Goal: Task Accomplishment & Management: Use online tool/utility

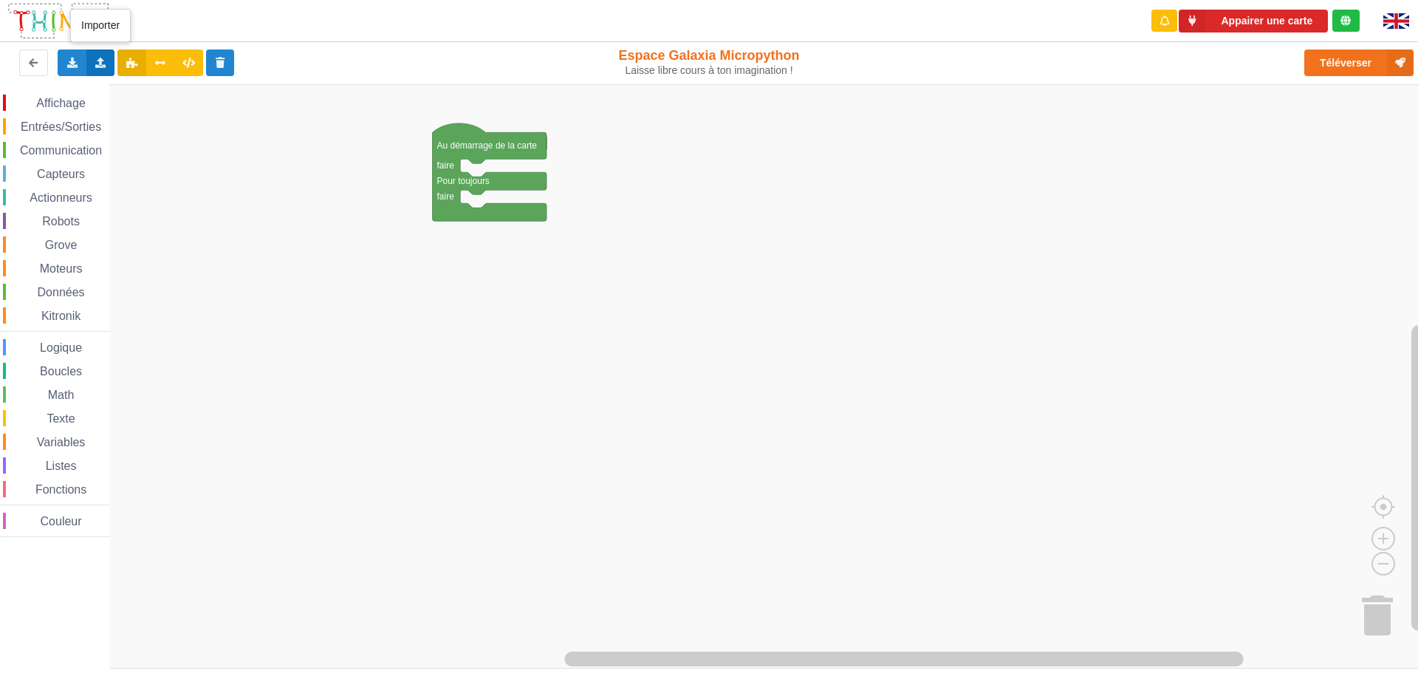
click at [103, 64] on icon at bounding box center [101, 62] width 13 height 9
click at [165, 114] on span "Importer du code Python" at bounding box center [183, 117] width 113 height 12
click at [99, 64] on icon at bounding box center [101, 62] width 13 height 9
click at [186, 92] on span "Importer un assemblage de blocs" at bounding box center [203, 90] width 153 height 12
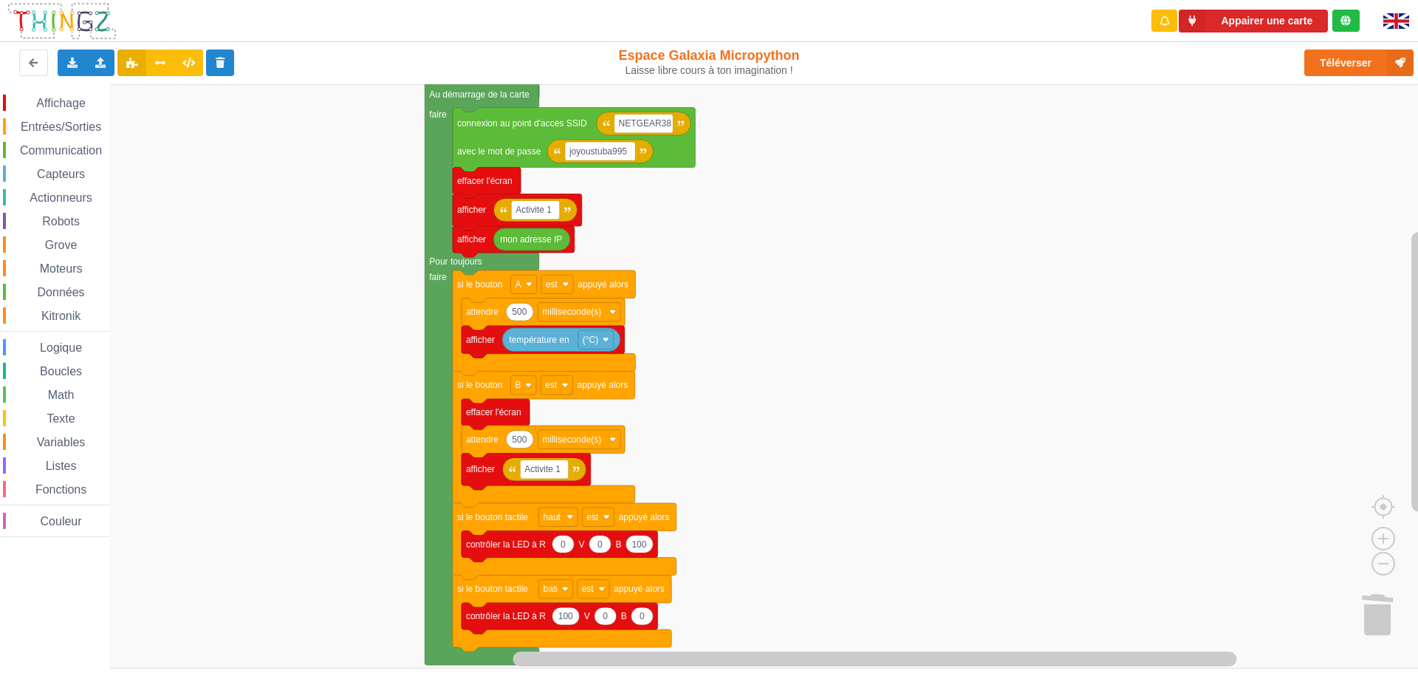
click at [261, 278] on div "Affichage Entrées/Sorties Communication Capteurs Actionneurs Robots Grove Moteu…" at bounding box center [714, 376] width 1428 height 584
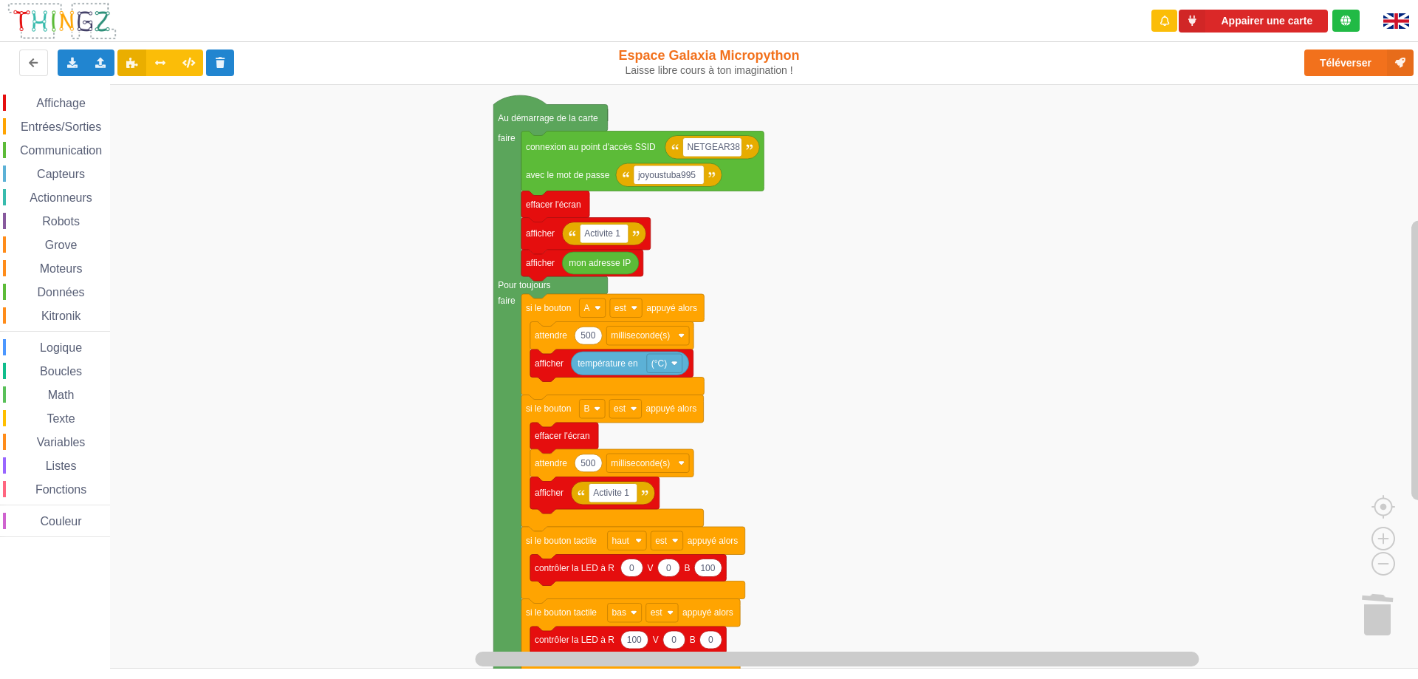
click at [905, 352] on div "Affichage Entrées/Sorties Communication Capteurs Actionneurs Robots Grove Moteu…" at bounding box center [714, 376] width 1428 height 584
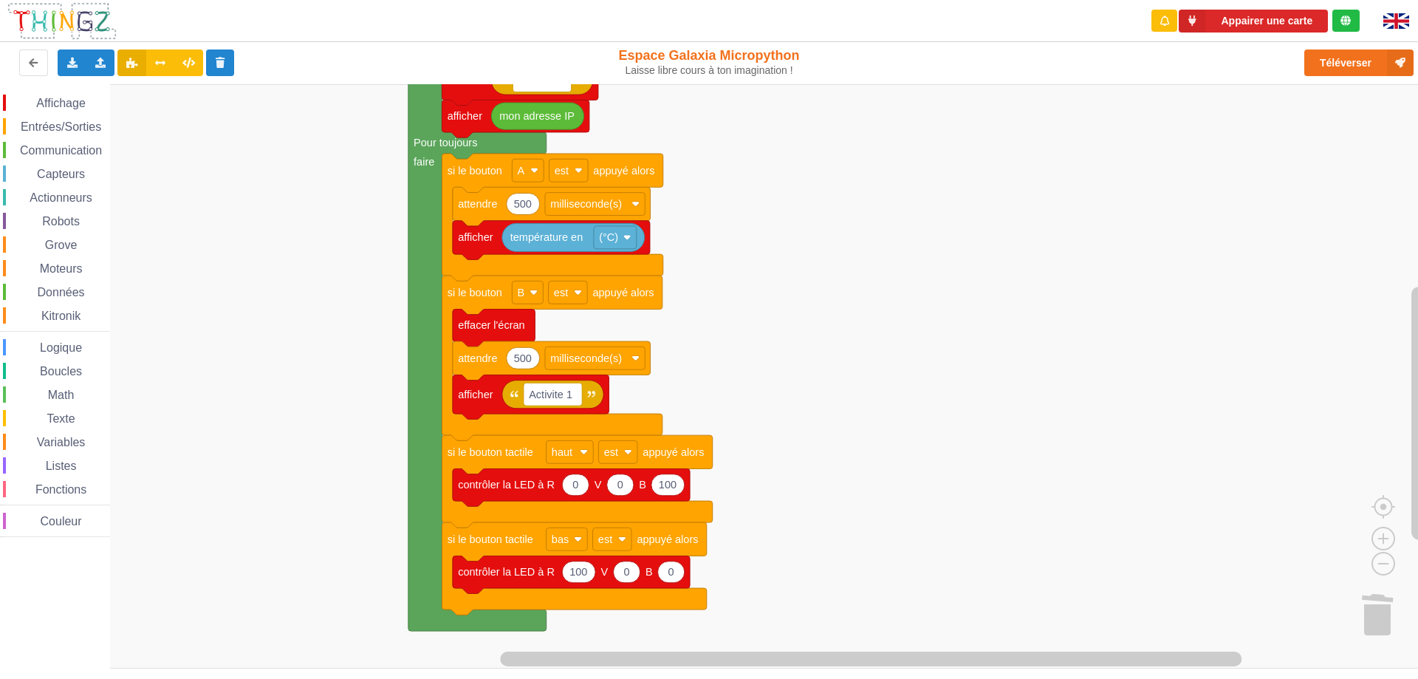
click at [835, 382] on rect "Espace de travail de Blocky" at bounding box center [714, 376] width 1428 height 584
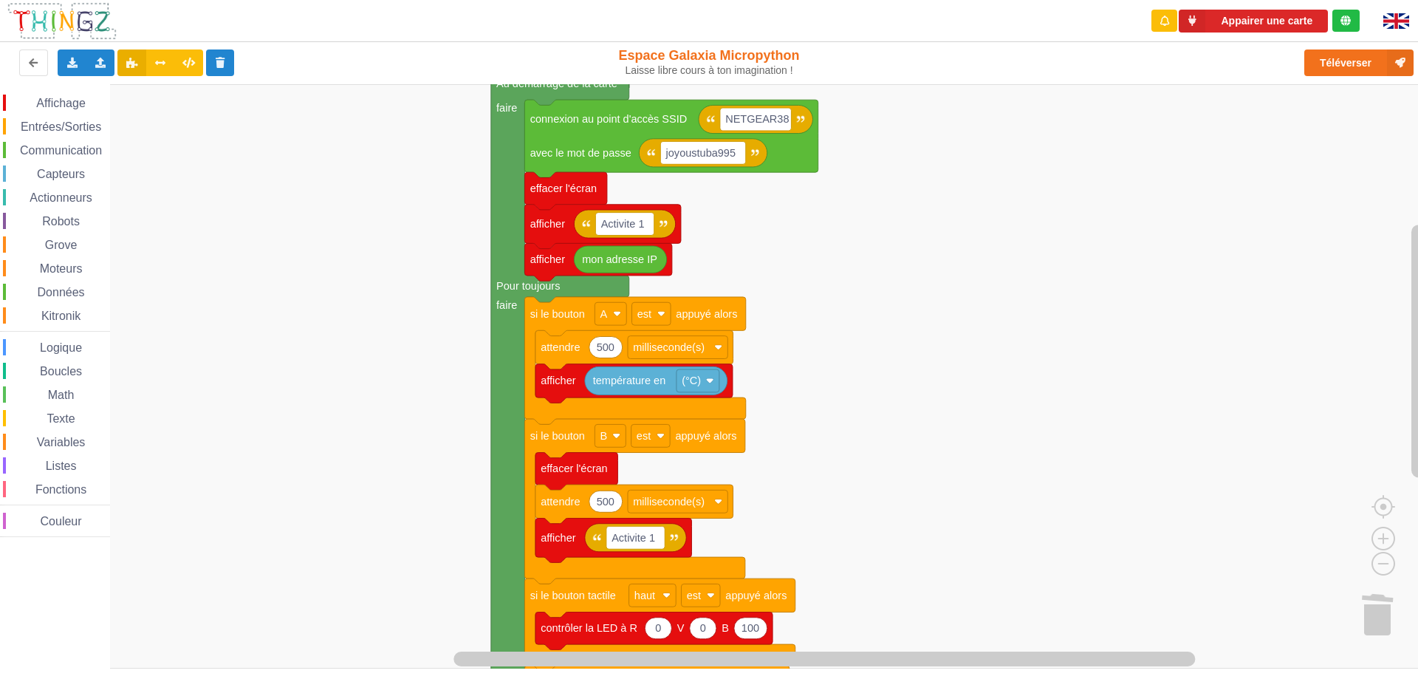
click at [978, 377] on div "Affichage Entrées/Sorties Communication Capteurs Actionneurs Robots Grove Moteu…" at bounding box center [714, 376] width 1428 height 584
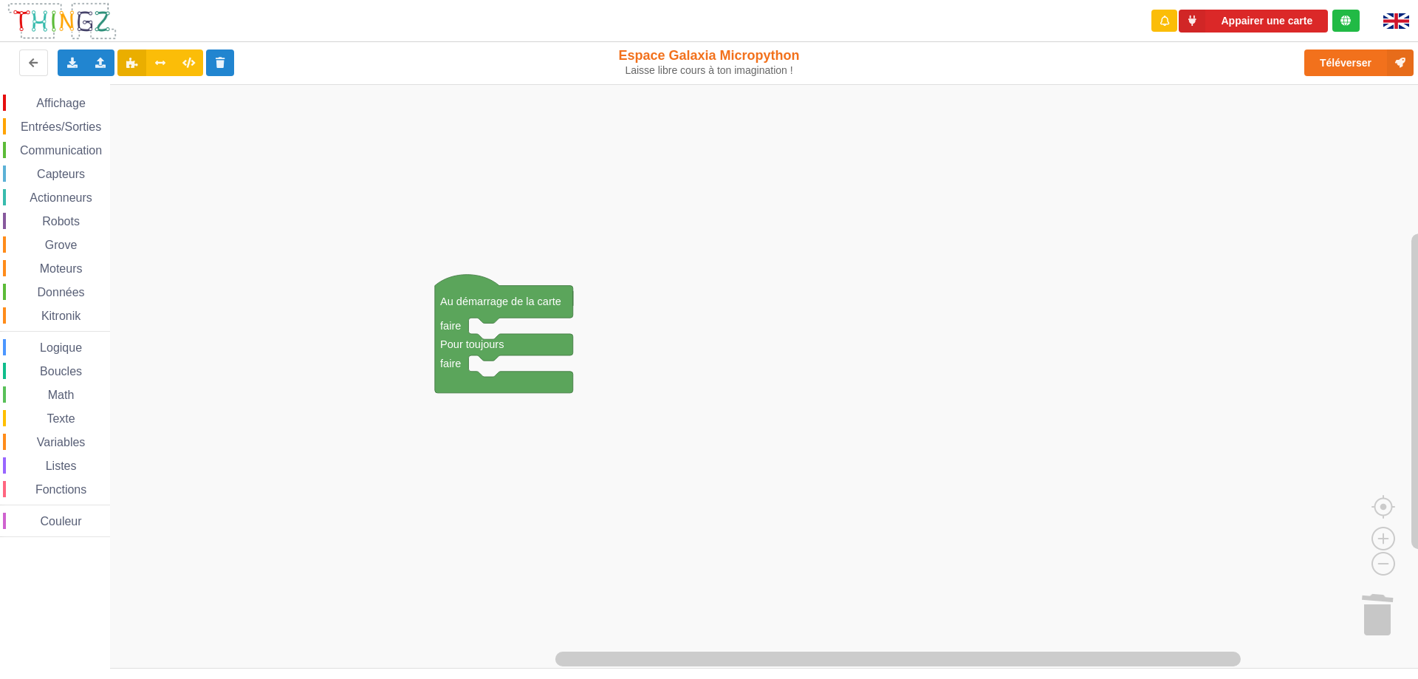
click at [244, 171] on div "Affichage Entrées/Sorties Communication Capteurs Actionneurs Robots Grove Moteu…" at bounding box center [714, 376] width 1428 height 584
click at [72, 65] on icon at bounding box center [72, 62] width 13 height 9
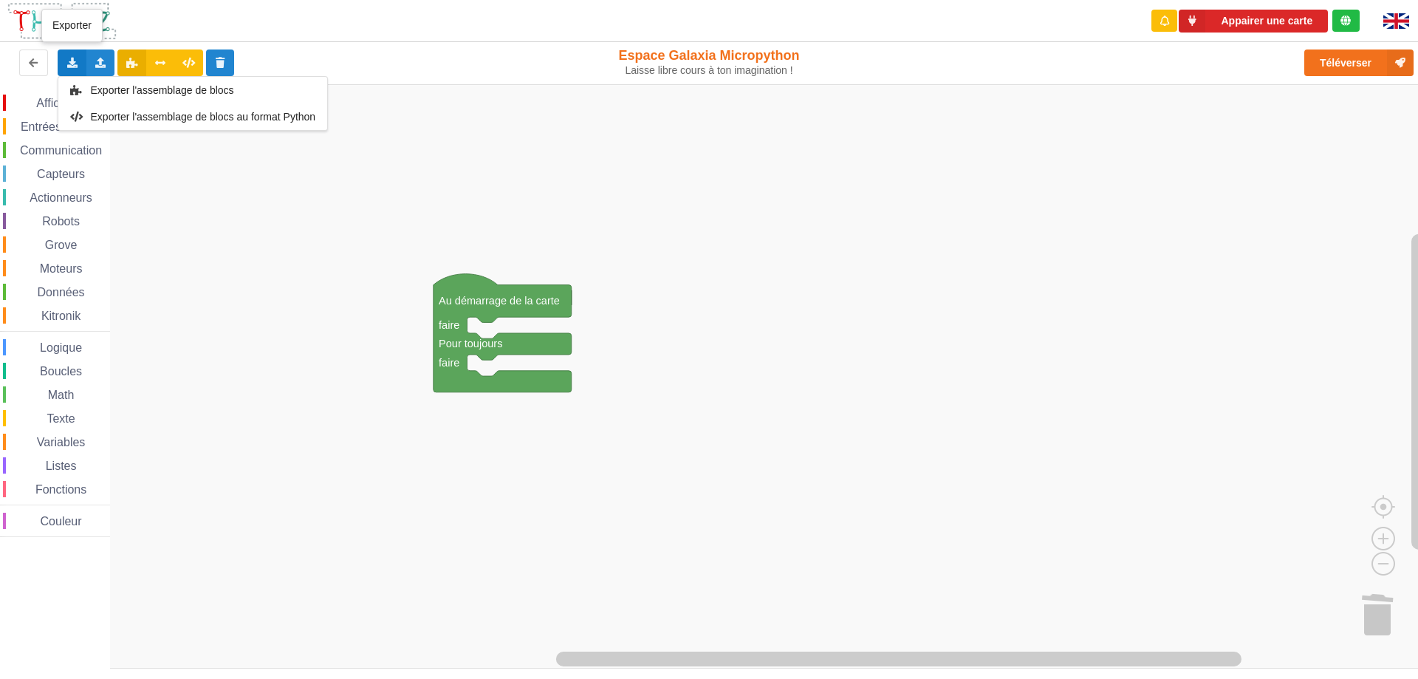
click at [108, 95] on span "Exporter l'assemblage de blocs" at bounding box center [162, 90] width 143 height 12
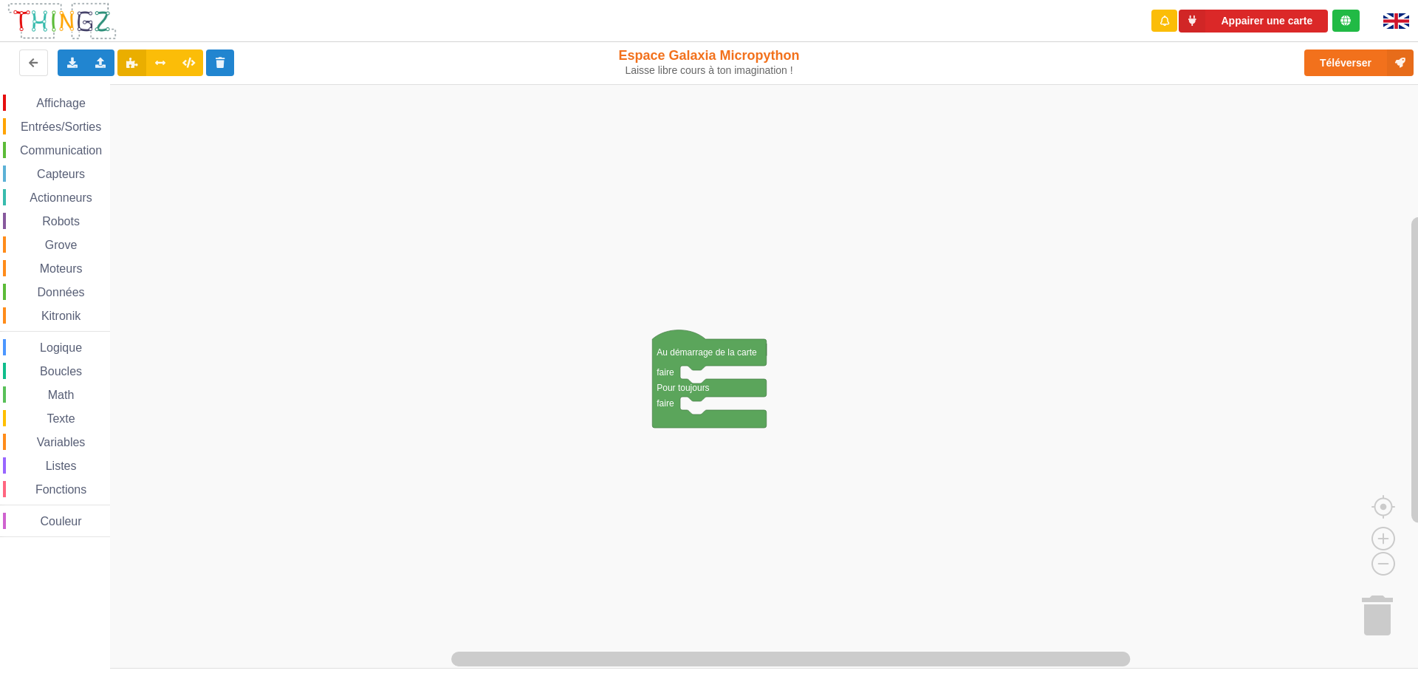
click at [43, 106] on span "Affichage" at bounding box center [60, 103] width 53 height 13
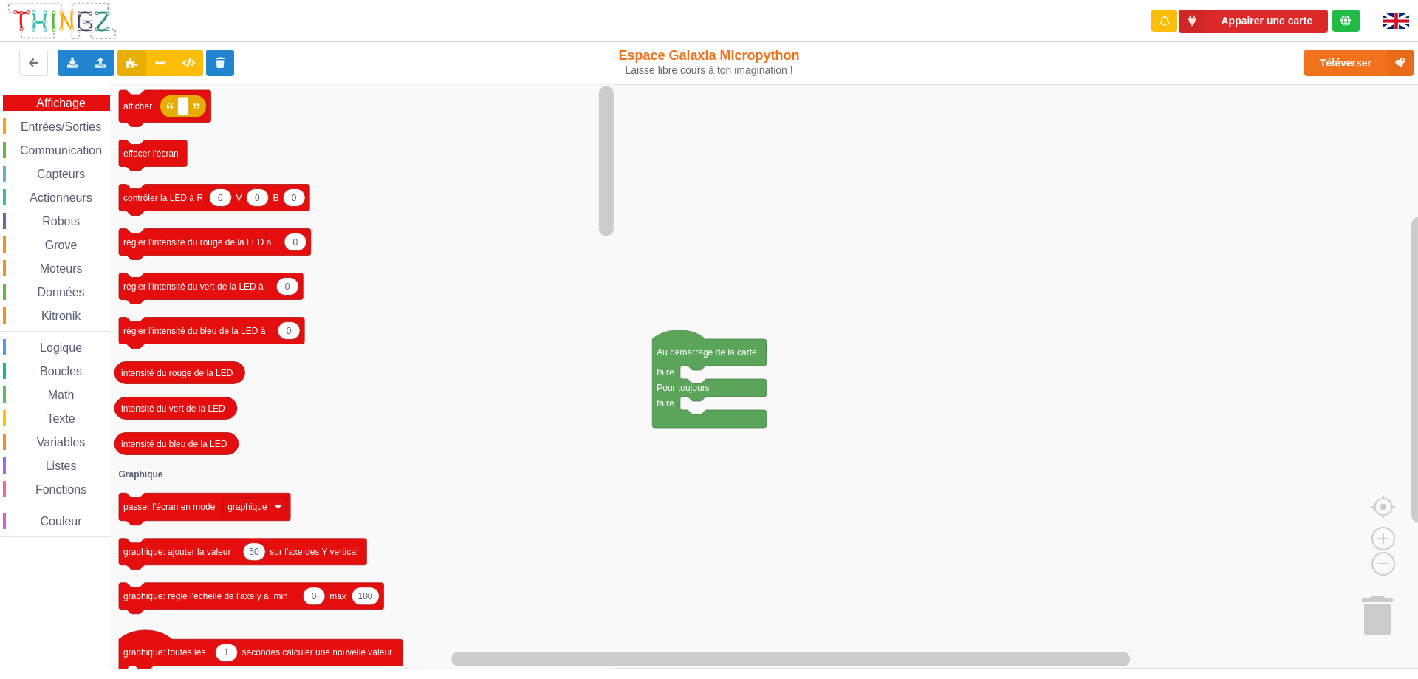
click at [40, 128] on span "Entrées/Sorties" at bounding box center [60, 126] width 85 height 13
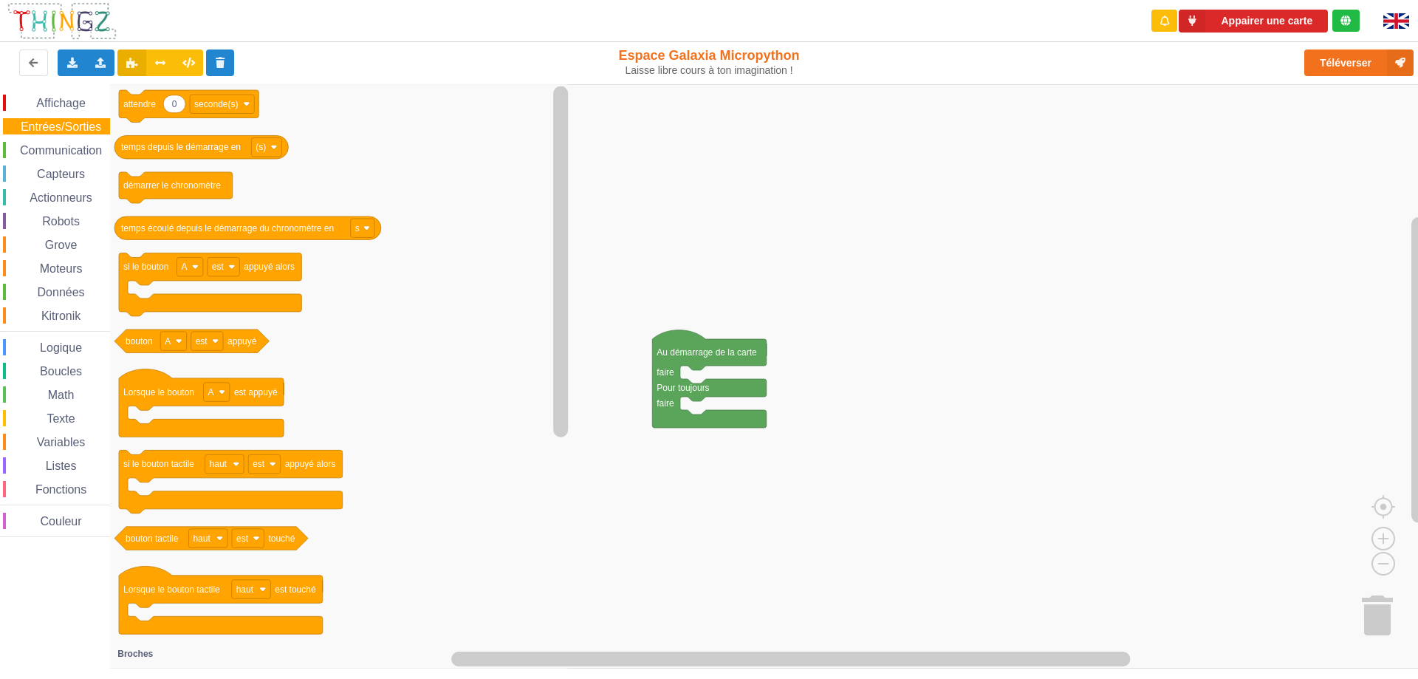
click at [41, 148] on span "Communication" at bounding box center [61, 150] width 86 height 13
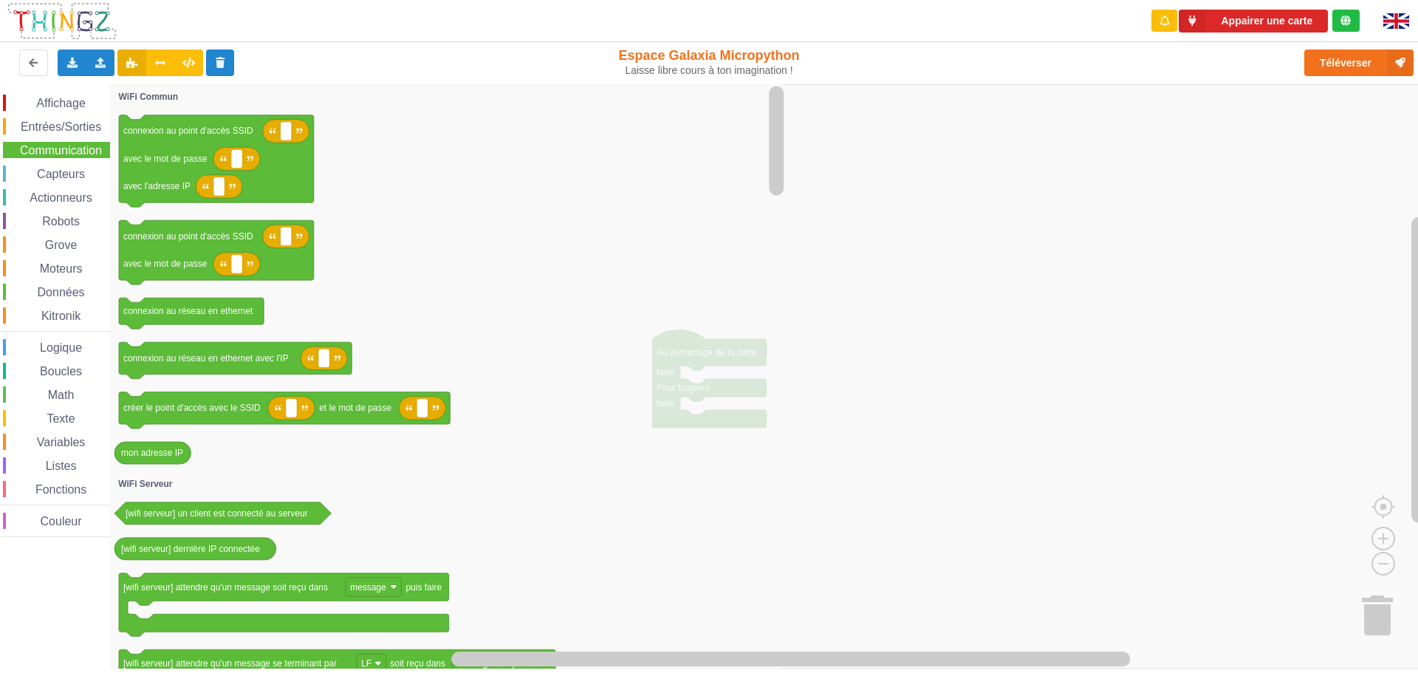
click at [49, 174] on span "Capteurs" at bounding box center [61, 174] width 52 height 13
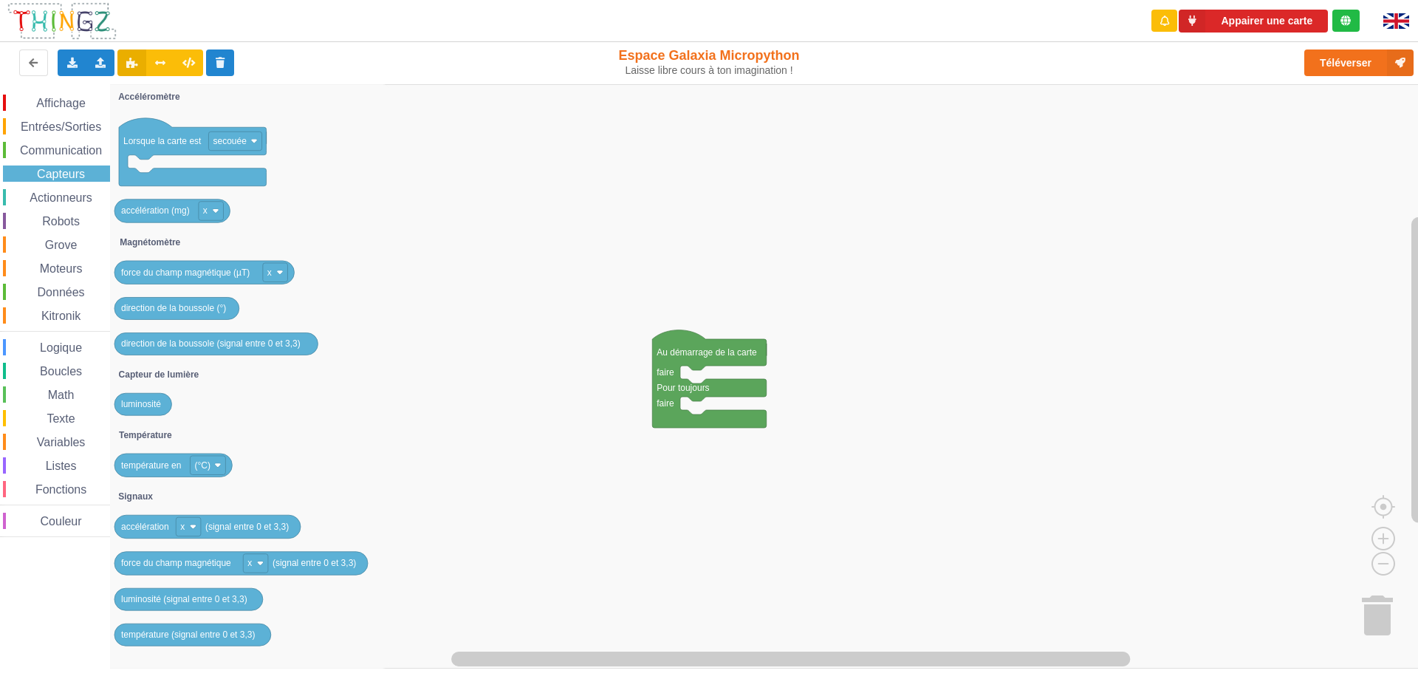
click at [51, 201] on span "Actionneurs" at bounding box center [60, 197] width 67 height 13
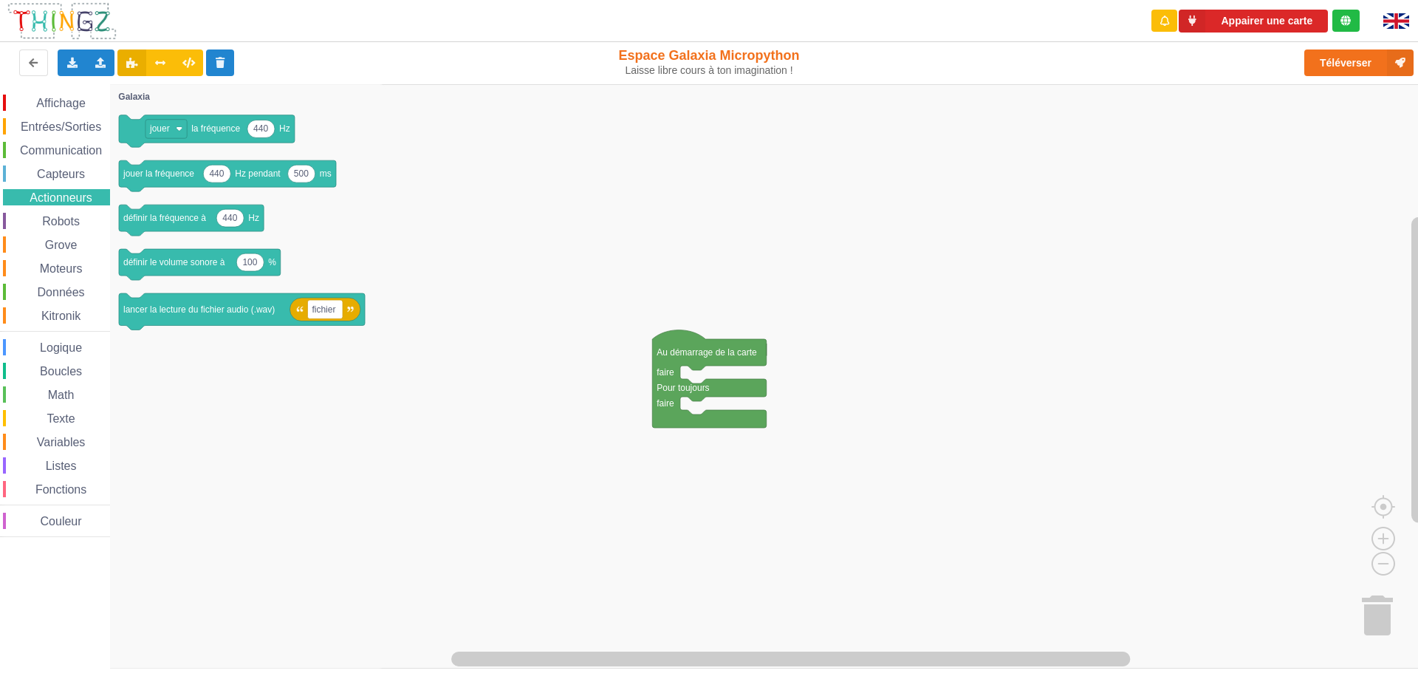
click at [50, 222] on span "Robots" at bounding box center [61, 221] width 42 height 13
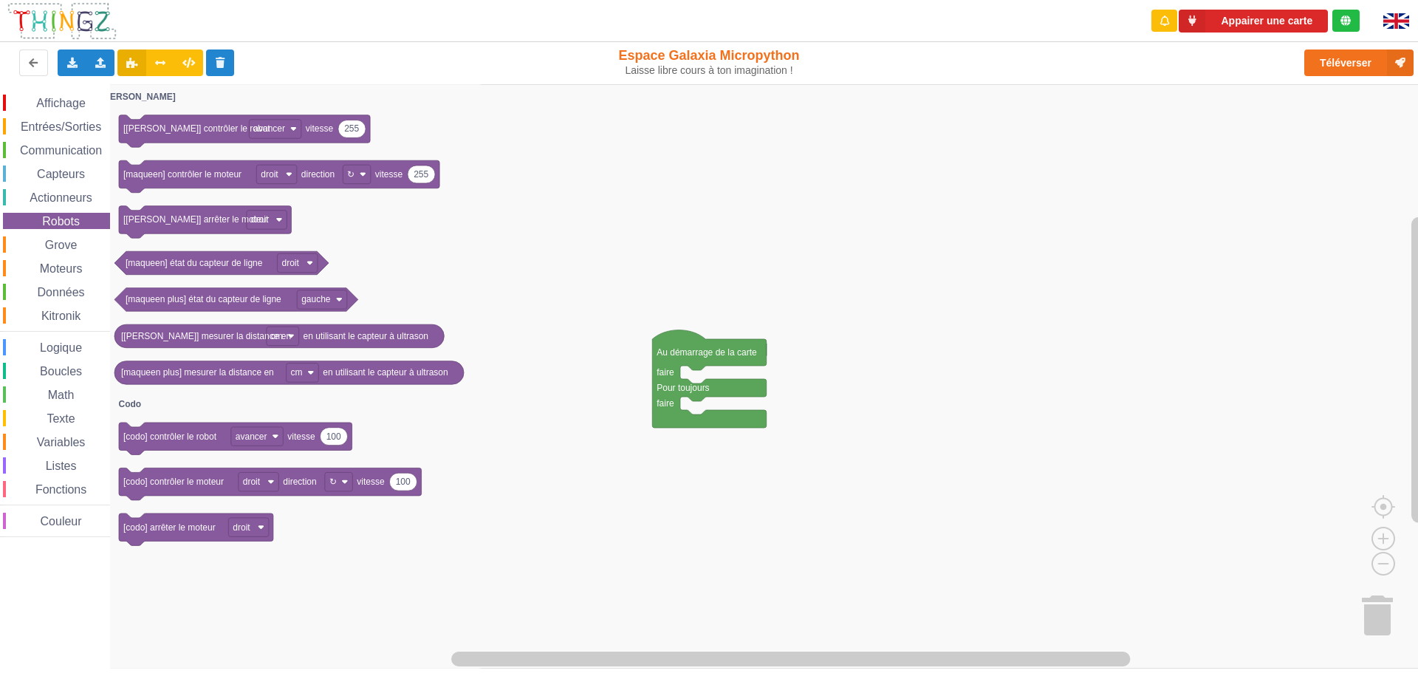
click at [52, 245] on span "Grove" at bounding box center [61, 245] width 37 height 13
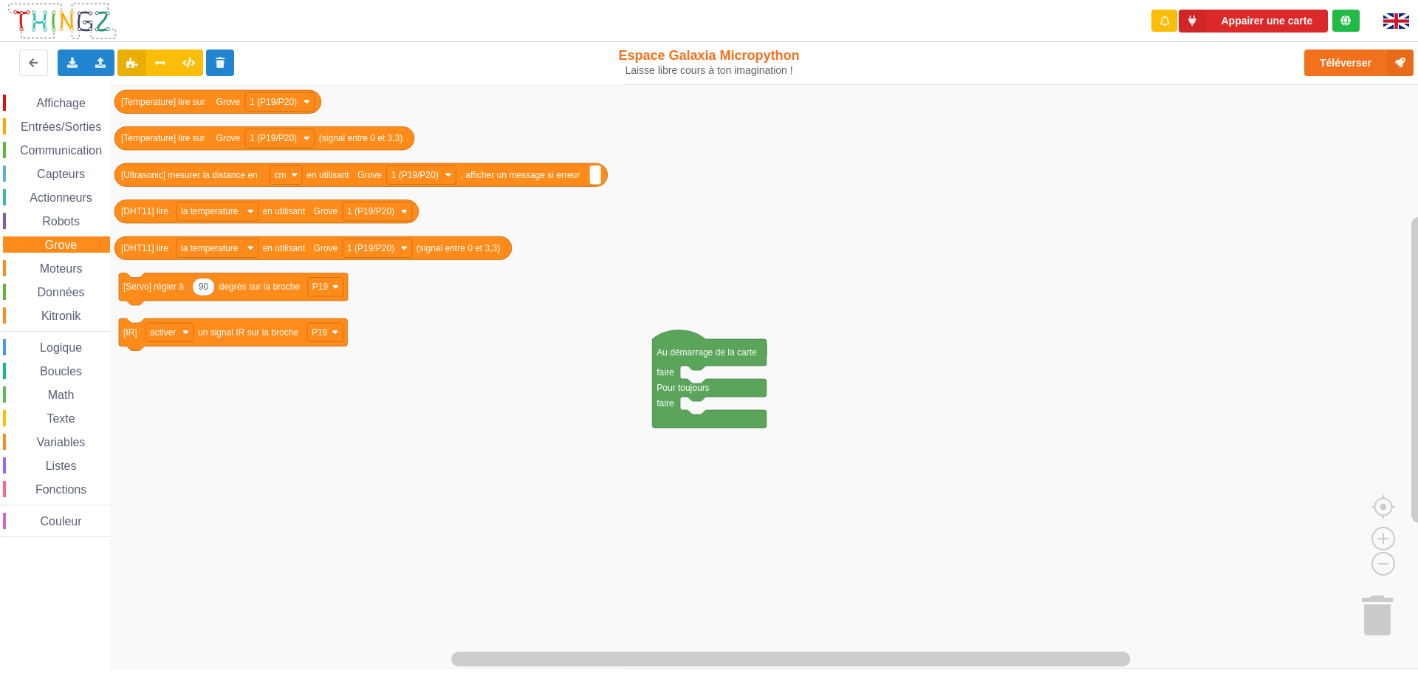
click at [47, 107] on span "Affichage" at bounding box center [60, 103] width 53 height 13
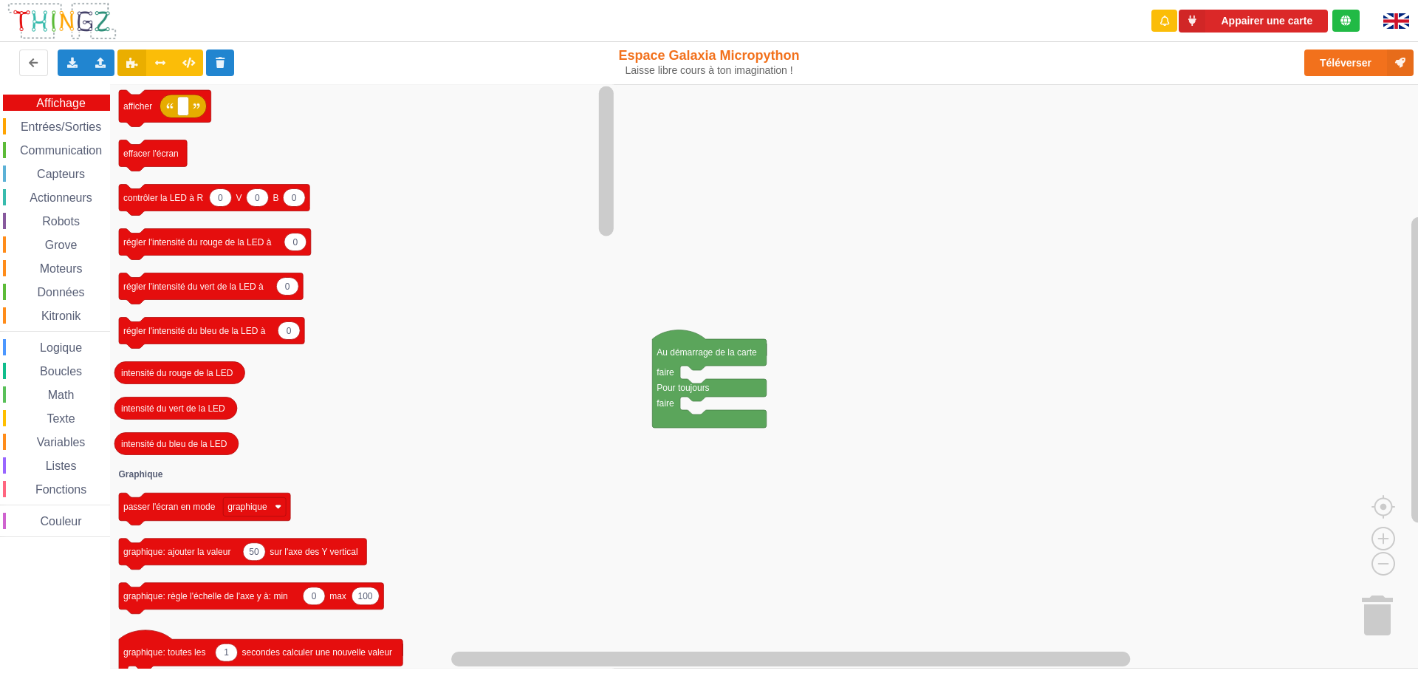
click at [710, 235] on rect "Espace de travail de Blocky" at bounding box center [714, 376] width 1428 height 584
